Goal: Information Seeking & Learning: Find specific page/section

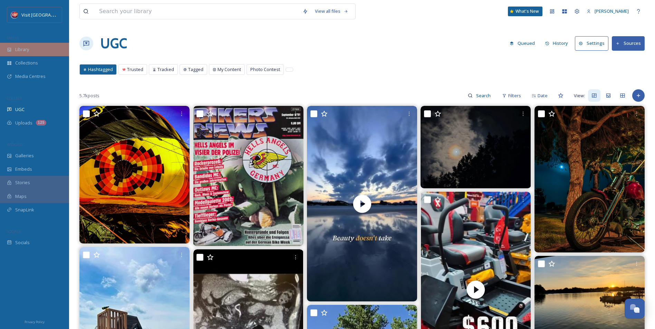
click at [27, 52] on span "Library" at bounding box center [22, 49] width 14 height 7
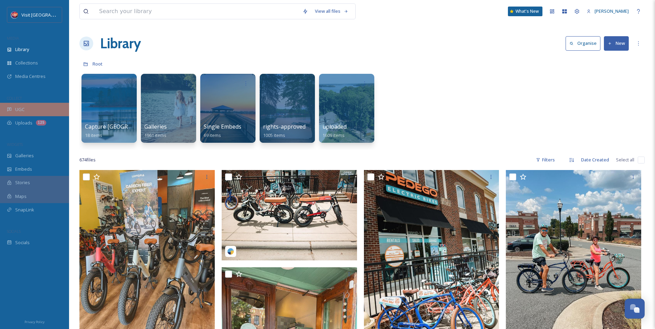
click at [25, 108] on div "UGC" at bounding box center [34, 109] width 69 height 13
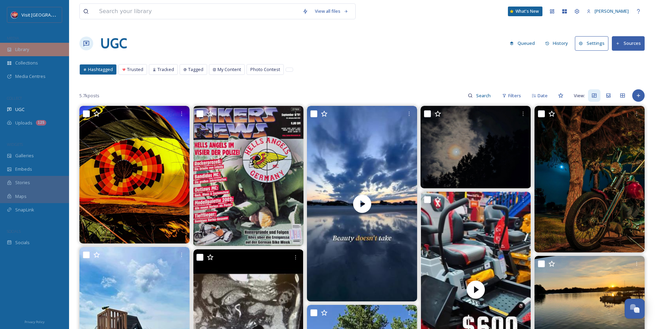
click at [34, 43] on div "Library" at bounding box center [34, 49] width 69 height 13
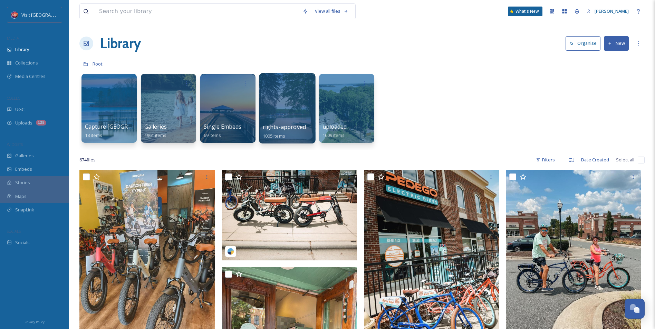
click at [274, 109] on div at bounding box center [287, 108] width 56 height 70
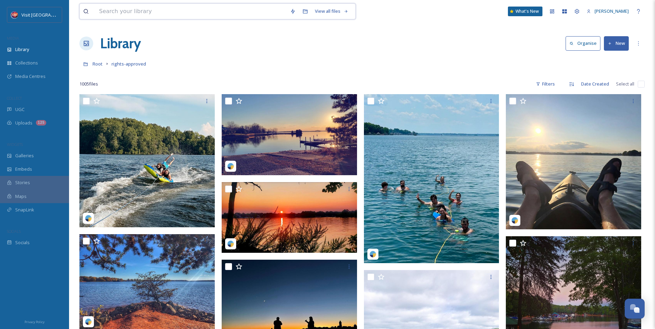
click at [204, 11] on input at bounding box center [191, 11] width 191 height 15
type input "primal"
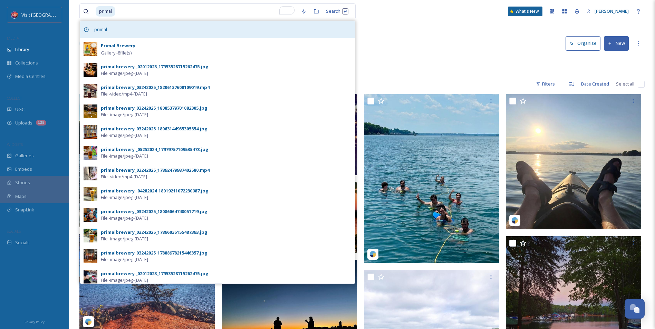
click at [107, 28] on span "primal" at bounding box center [101, 30] width 20 height 10
click at [106, 27] on span "primal" at bounding box center [101, 30] width 20 height 10
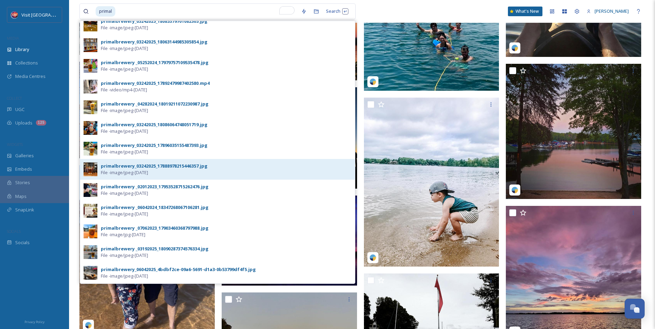
scroll to position [87, 0]
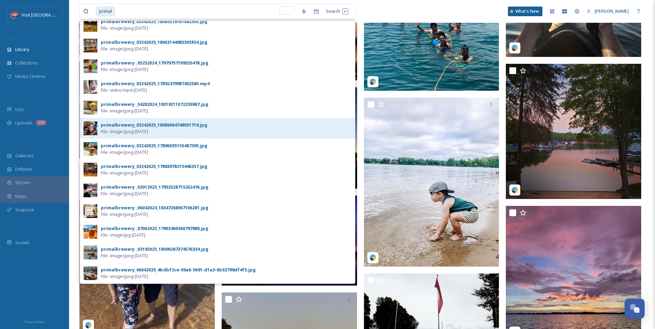
click at [170, 122] on div "primalbrewery_03242025_18086064748051719.jpg" at bounding box center [154, 125] width 107 height 7
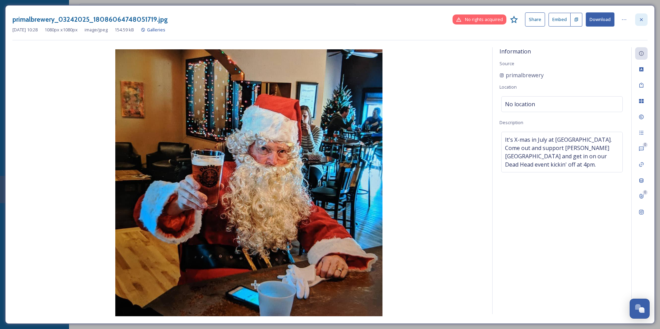
click at [644, 17] on div at bounding box center [641, 19] width 12 height 12
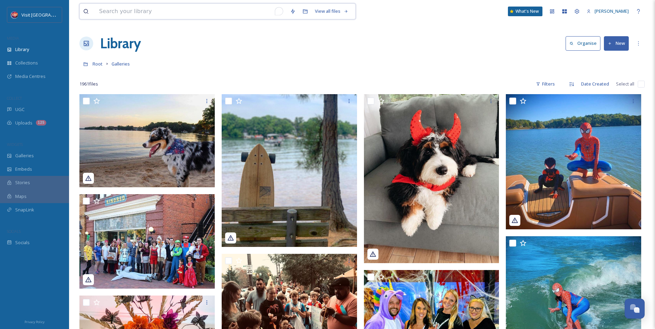
click at [147, 11] on input "To enrich screen reader interactions, please activate Accessibility in Grammarl…" at bounding box center [191, 11] width 191 height 15
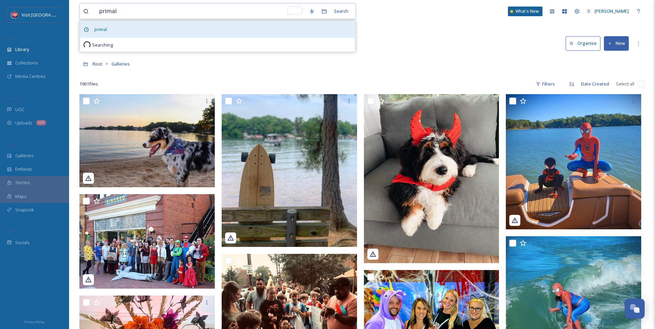
type input "primal"
click at [98, 33] on span "primal" at bounding box center [101, 30] width 20 height 10
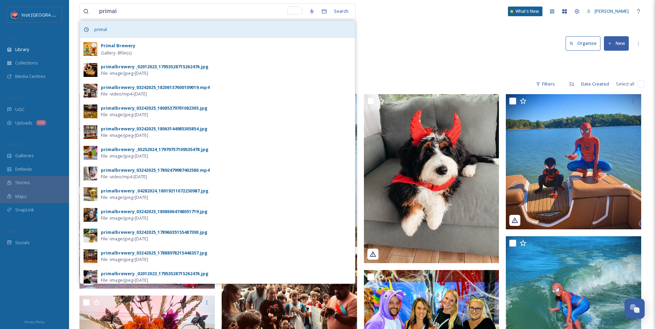
click at [100, 31] on span "primal" at bounding box center [101, 30] width 20 height 10
click at [163, 28] on div "primal" at bounding box center [217, 29] width 275 height 17
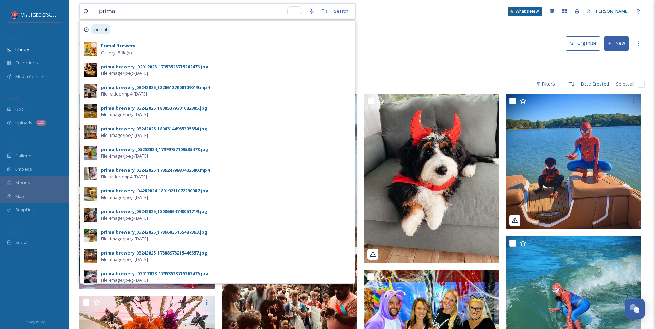
drag, startPoint x: 163, startPoint y: 28, endPoint x: 139, endPoint y: 9, distance: 30.5
click at [139, 9] on input "primal" at bounding box center [201, 11] width 210 height 15
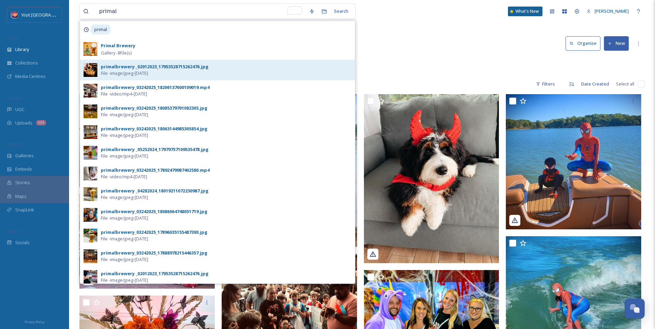
click at [134, 66] on div "primalbrewery _02012023_17953528715262476.jpg" at bounding box center [155, 67] width 108 height 7
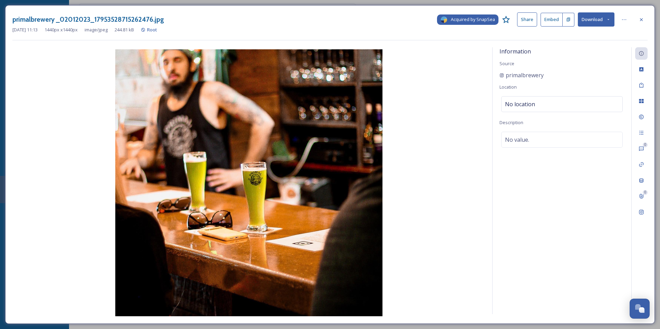
click at [471, 16] on div "Acquired by SnapSea" at bounding box center [467, 19] width 61 height 10
click at [642, 19] on icon at bounding box center [641, 19] width 3 height 3
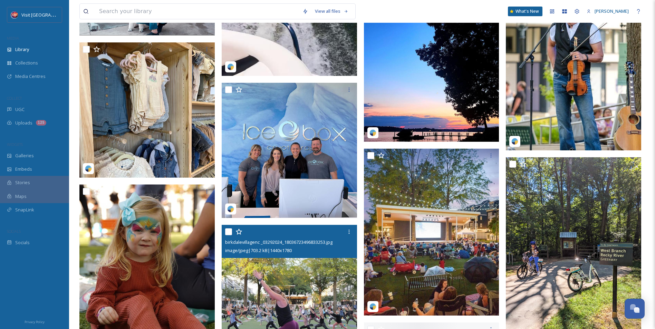
scroll to position [1035, 0]
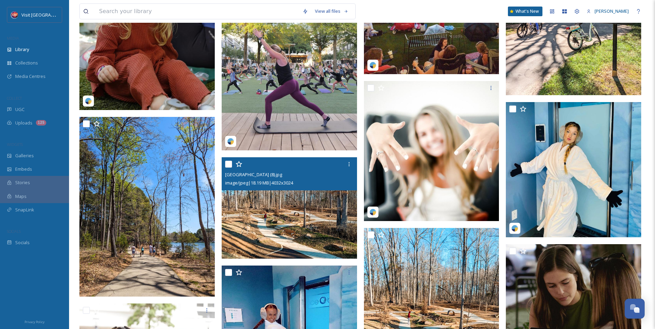
click at [276, 226] on img at bounding box center [289, 207] width 135 height 101
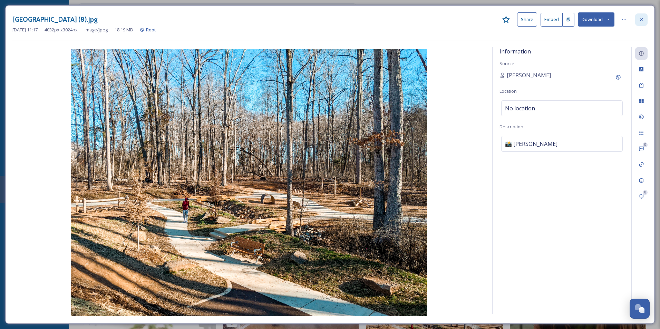
click at [638, 19] on div at bounding box center [641, 19] width 12 height 12
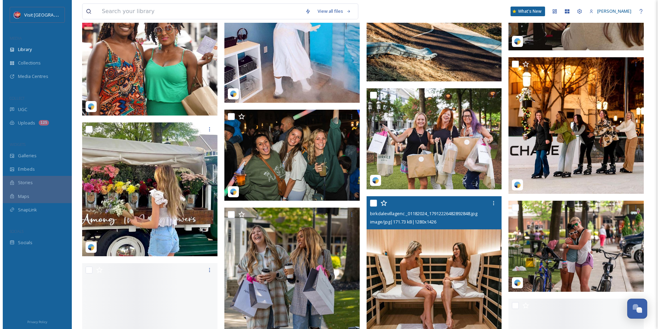
scroll to position [1484, 0]
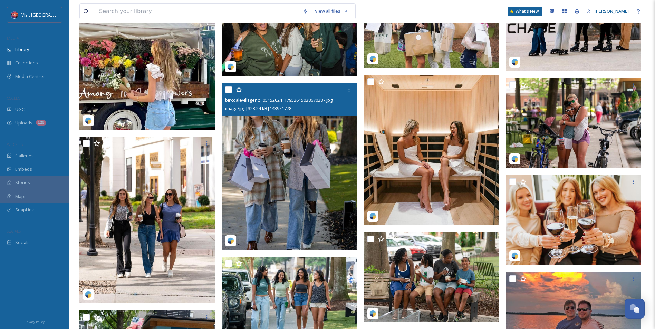
click at [251, 166] on img at bounding box center [289, 166] width 135 height 167
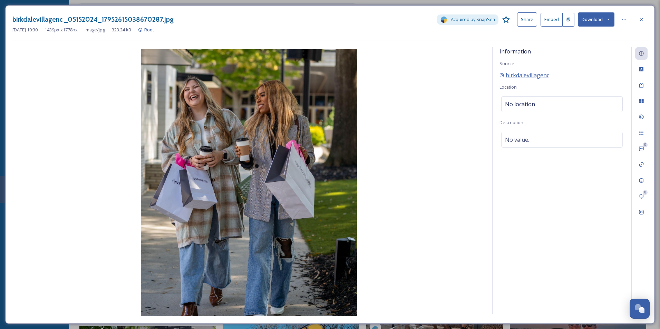
click at [523, 76] on span "birkdalevillagenc" at bounding box center [527, 75] width 43 height 8
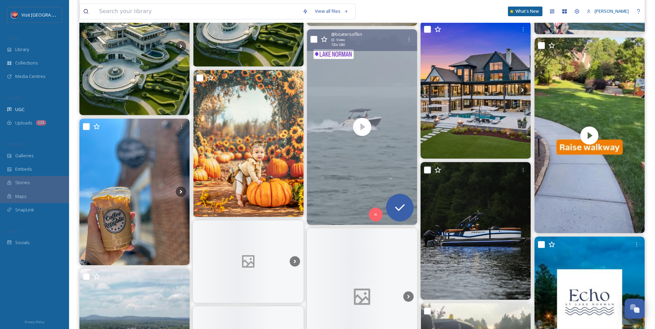
scroll to position [1933, 0]
